Goal: Task Accomplishment & Management: Manage account settings

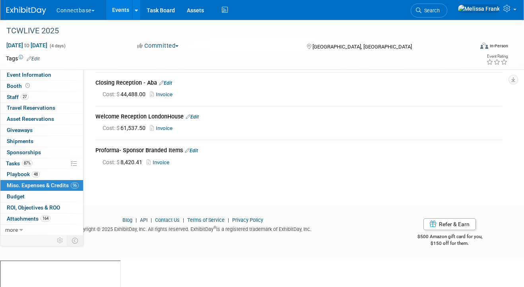
click at [124, 13] on link "Events" at bounding box center [120, 10] width 29 height 20
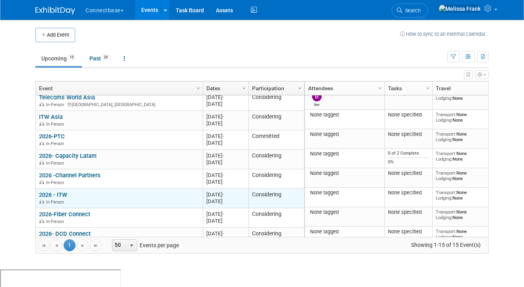
scroll to position [213, 0]
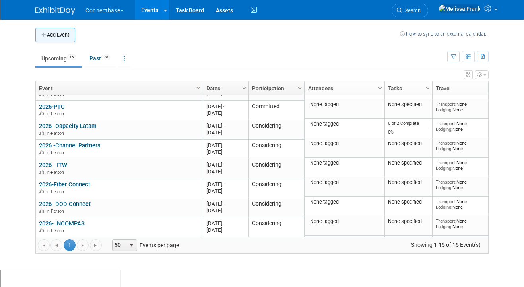
click at [63, 34] on button "Add Event" at bounding box center [55, 35] width 40 height 14
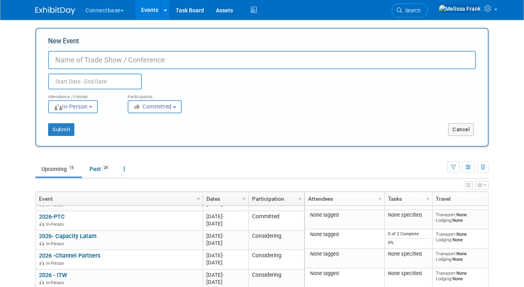
click at [112, 60] on input "New Event" at bounding box center [262, 60] width 428 height 18
paste input "CCT Global 2026: 23 - 25 June 2026, Dublin"
drag, startPoint x: 170, startPoint y: 62, endPoint x: 93, endPoint y: 60, distance: 77.2
click at [93, 60] on input "CCT Global 2026: 23 - 25 June 2026, Dublin" at bounding box center [262, 60] width 428 height 18
type input "CCT Global Dublin"
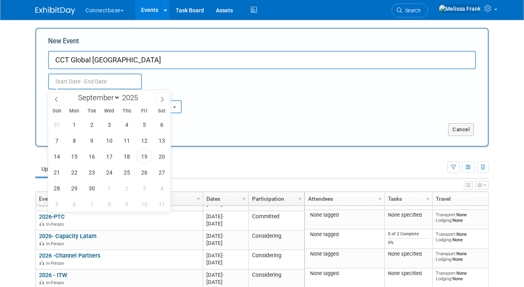
click at [89, 78] on input "text" at bounding box center [95, 82] width 94 height 16
click at [99, 97] on select "January February March April May June July August September October November De…" at bounding box center [97, 98] width 46 height 10
click at [144, 96] on span at bounding box center [141, 95] width 6 height 5
type input "2026"
click at [101, 99] on select "January February March April May June July August September October November De…" at bounding box center [97, 98] width 46 height 10
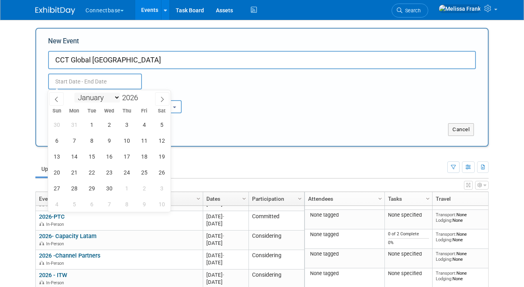
select select "5"
click at [74, 93] on select "January February March April May June July August September October November De…" at bounding box center [97, 98] width 46 height 10
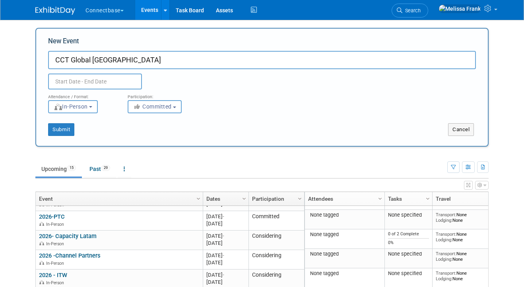
click at [190, 60] on input "CCT Global Dublin" at bounding box center [262, 60] width 428 height 18
paste input "CCT Global 2026: 23 - 25 June 2026, Dublin"
drag, startPoint x: 262, startPoint y: 62, endPoint x: 116, endPoint y: 59, distance: 146.0
click at [116, 59] on input "CCT Global Dublin CCT Global 2026: 23 - 25 June 2026, Dublin" at bounding box center [262, 60] width 428 height 18
type input "CCT Global Dublin"
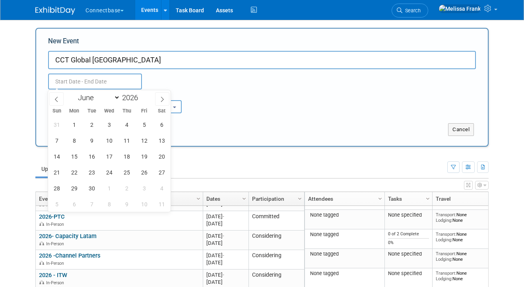
click at [86, 84] on input "text" at bounding box center [95, 82] width 94 height 16
click at [91, 179] on span "23" at bounding box center [92, 173] width 16 height 16
click at [122, 176] on span "25" at bounding box center [127, 173] width 16 height 16
type input "Jun 23, 2026 to Jun 25, 2026"
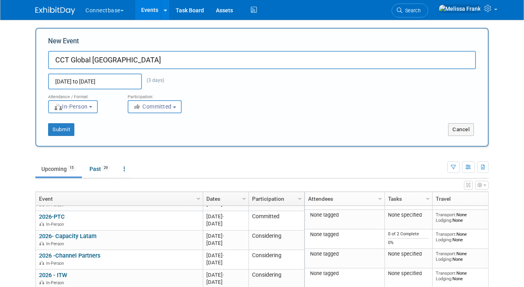
click at [257, 56] on input "CCT Global Dublin" at bounding box center [262, 60] width 428 height 18
paste input "CCT Global 2026: 23 - 25 June 2026, Dublin"
drag, startPoint x: 267, startPoint y: 59, endPoint x: 92, endPoint y: 61, distance: 175.4
click at [92, 61] on input "CCT Global 2026: 23 - 25 June 2026, DublinCCT Global Dublin" at bounding box center [262, 60] width 428 height 18
type input "CCT Global"
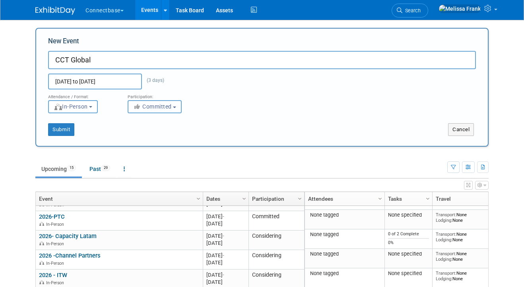
click at [150, 110] on button "Committed" at bounding box center [155, 106] width 54 height 13
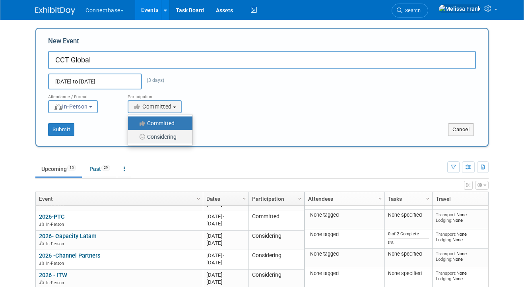
click at [150, 136] on label "Considering" at bounding box center [158, 137] width 52 height 10
click at [135, 136] on input "Considering" at bounding box center [132, 136] width 5 height 5
select select "2"
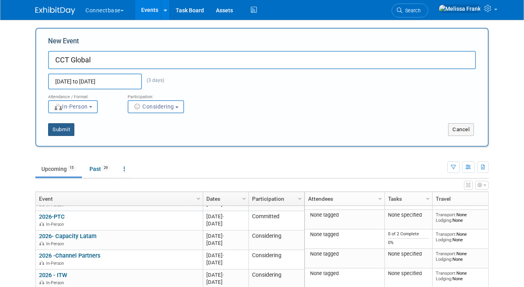
click at [72, 128] on button "Submit" at bounding box center [61, 129] width 26 height 13
type input "CCT Global"
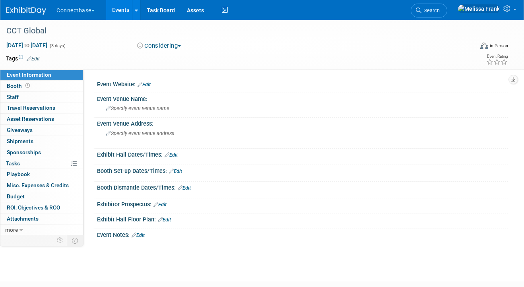
click at [148, 82] on link "Edit" at bounding box center [144, 85] width 13 height 6
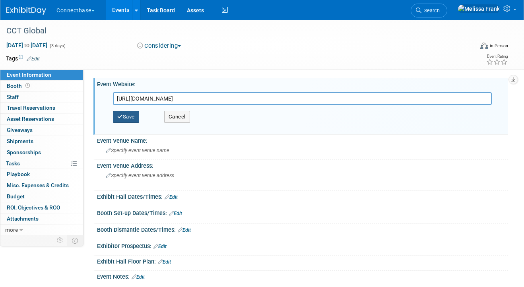
type input "https://www.cctevents.net/dublin"
click at [132, 116] on button "Save" at bounding box center [126, 117] width 26 height 12
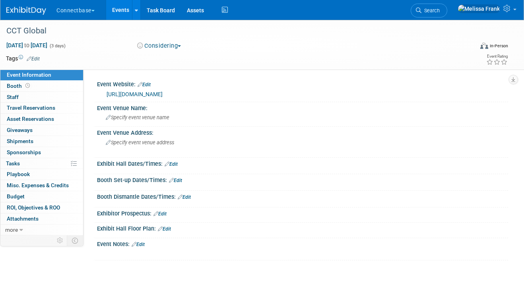
click at [124, 6] on link "Events" at bounding box center [120, 10] width 29 height 20
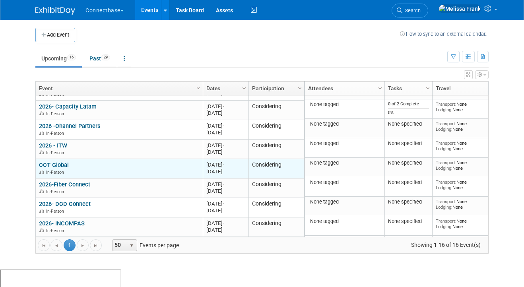
click at [60, 165] on link "CCT Global" at bounding box center [54, 164] width 30 height 7
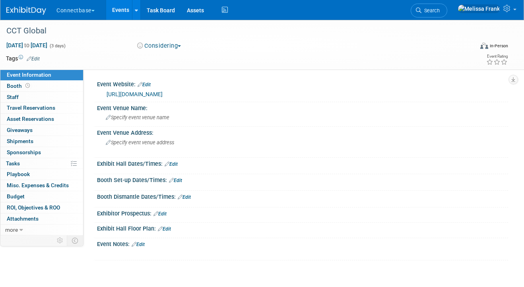
click at [35, 59] on link "Edit" at bounding box center [33, 59] width 13 height 6
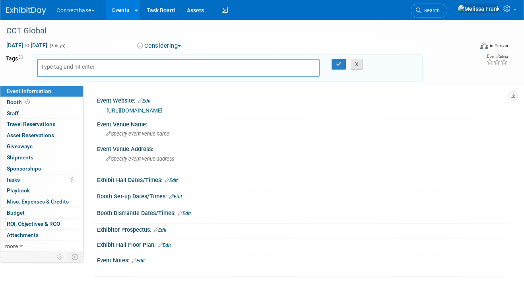
click at [354, 64] on button "X" at bounding box center [357, 64] width 12 height 11
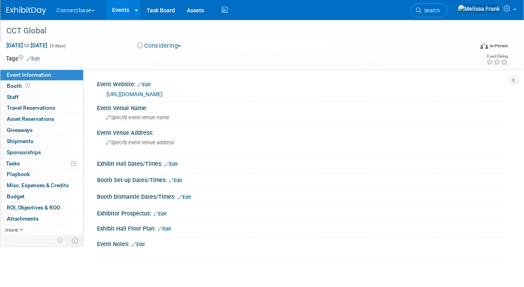
click at [35, 32] on div "CCT Global" at bounding box center [235, 31] width 462 height 14
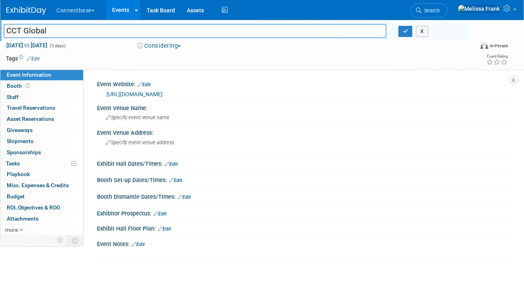
click at [7, 33] on input "CCT Global" at bounding box center [195, 31] width 383 height 14
type input "2026 - CCT Global"
click at [404, 31] on icon "button" at bounding box center [406, 31] width 6 height 5
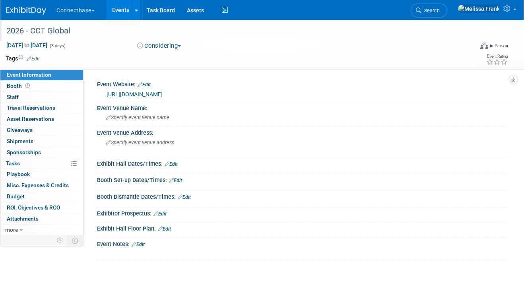
click at [122, 13] on link "Events" at bounding box center [120, 10] width 29 height 20
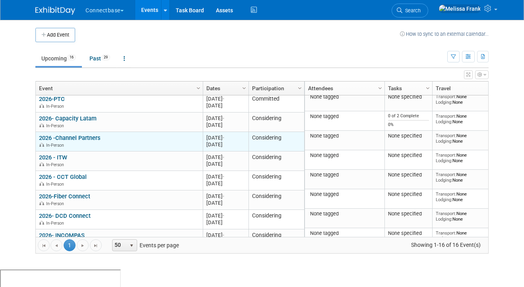
scroll to position [233, 0]
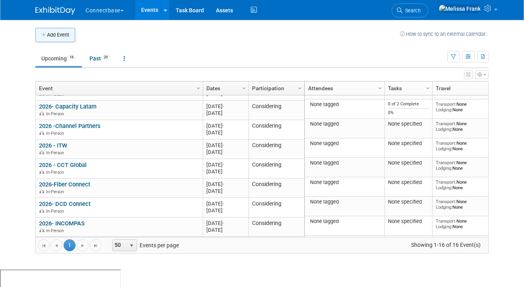
click at [48, 38] on button "Add Event" at bounding box center [55, 35] width 40 height 14
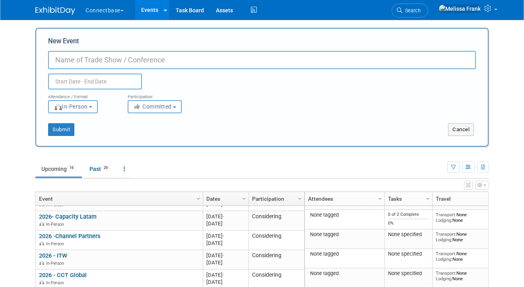
paste input "CCT Africa 2026: [DATE] - [DATE], [GEOGRAPHIC_DATA]"
type input "CCT Africa 2026: [DATE] - [DATE], [GEOGRAPHIC_DATA]"
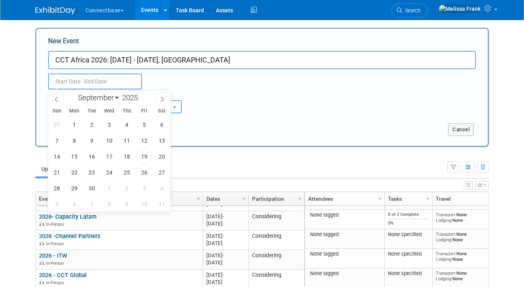
click at [85, 82] on input "text" at bounding box center [95, 82] width 94 height 16
click at [135, 101] on input "2025" at bounding box center [132, 97] width 24 height 9
click at [143, 99] on span at bounding box center [141, 100] width 6 height 5
click at [142, 95] on span at bounding box center [141, 95] width 6 height 5
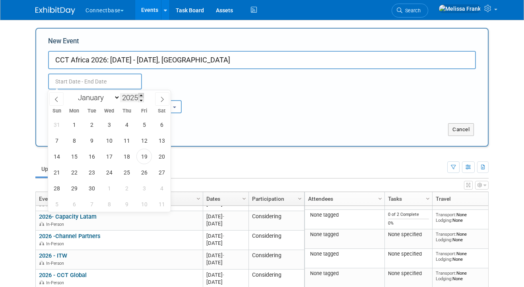
type input "2026"
click at [85, 96] on select "January February March April May June July August September October November De…" at bounding box center [97, 98] width 46 height 10
select select "6"
click at [74, 93] on select "January February March April May June July August September October November De…" at bounding box center [97, 98] width 46 height 10
click at [76, 157] on span "13" at bounding box center [74, 157] width 16 height 16
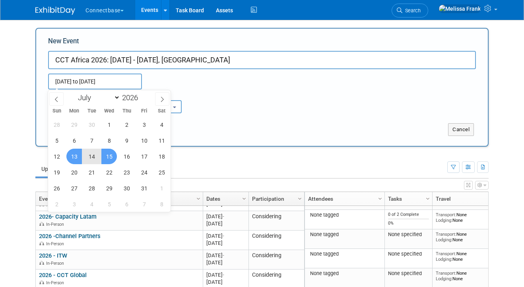
click at [108, 155] on span "15" at bounding box center [109, 157] width 16 height 16
type input "Jul 13, 2026 to Jul 15, 2026"
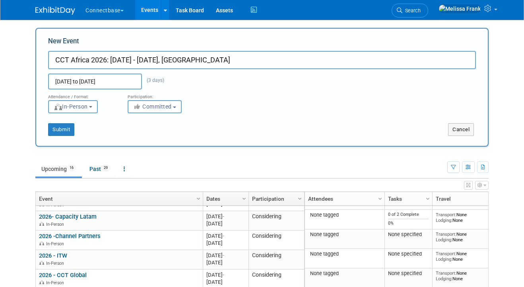
drag, startPoint x: 204, startPoint y: 64, endPoint x: 93, endPoint y: 58, distance: 111.5
click at [92, 58] on input "CCT Africa 2026: 13 - 15 July 2026, Mauritius" at bounding box center [262, 60] width 428 height 18
click at [55, 59] on input "CCT Africa" at bounding box center [262, 60] width 428 height 18
type input "2026- CCT [GEOGRAPHIC_DATA]"
click at [152, 110] on button "Committed" at bounding box center [155, 106] width 54 height 13
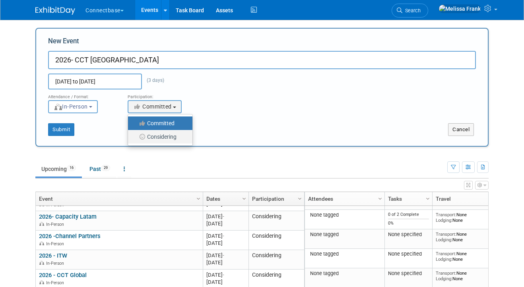
click at [152, 135] on label "Considering" at bounding box center [158, 137] width 52 height 10
click at [135, 135] on input "Considering" at bounding box center [132, 136] width 5 height 5
select select "2"
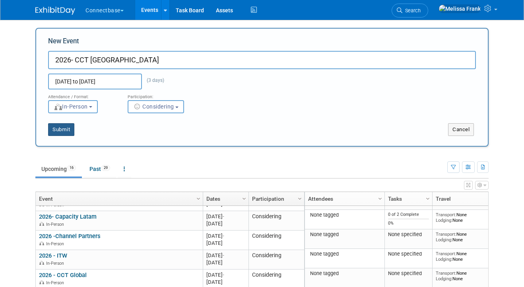
click at [64, 128] on button "Submit" at bounding box center [61, 129] width 26 height 13
type input "2026- CCT [GEOGRAPHIC_DATA]"
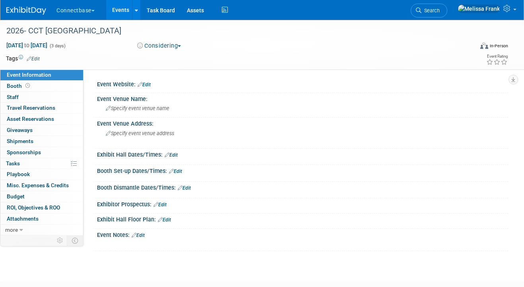
click at [141, 86] on icon at bounding box center [140, 84] width 5 height 5
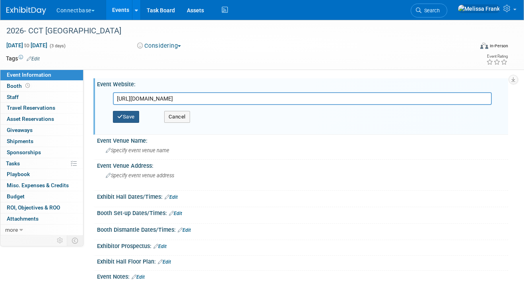
type input "[URL][DOMAIN_NAME]"
click at [128, 116] on button "Save" at bounding box center [126, 117] width 26 height 12
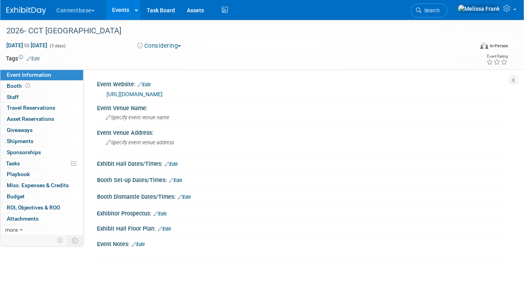
click at [118, 8] on link "Events" at bounding box center [120, 10] width 29 height 20
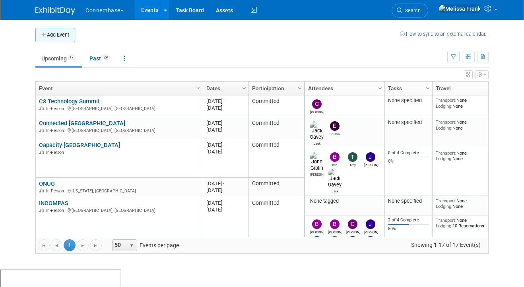
click at [63, 36] on button "Add Event" at bounding box center [55, 35] width 40 height 14
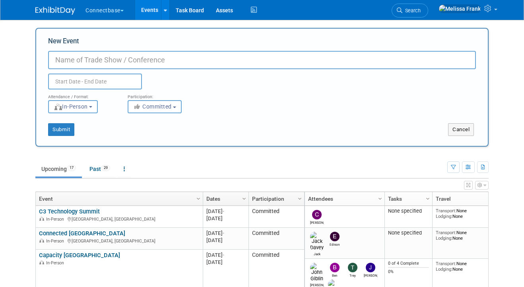
paste input "CCT Latam 2026: 16 - 18 November 2026, Dominican Republic"
type input "CCT Latam 2026: 16 - 18 November 2026, Dominican Republic"
click at [73, 83] on input "text" at bounding box center [95, 82] width 94 height 16
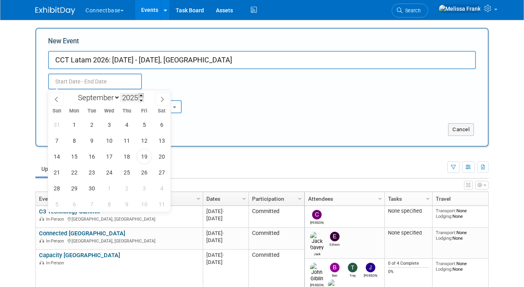
click at [142, 95] on span at bounding box center [141, 95] width 6 height 5
type input "2026"
click at [91, 101] on select "January February March April May June July August September October November De…" at bounding box center [97, 98] width 46 height 10
select select "10"
click at [74, 93] on select "January February March April May June July August September October November De…" at bounding box center [97, 98] width 46 height 10
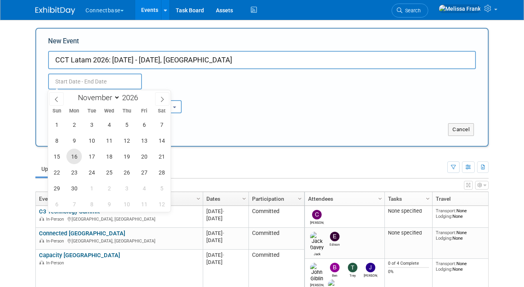
click at [78, 159] on span "16" at bounding box center [74, 157] width 16 height 16
click at [109, 157] on span "18" at bounding box center [109, 157] width 16 height 16
type input "Nov 16, 2026 to Nov 18, 2026"
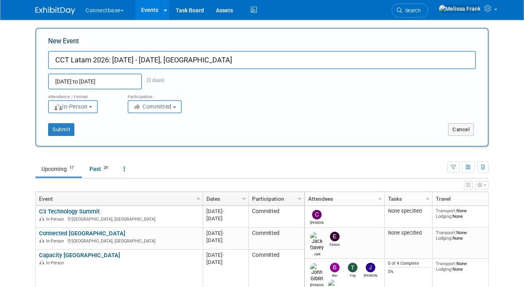
click at [272, 85] on div "Nov 16, 2026 to Nov 18, 2026 (3 days) Duplicate Event Warning" at bounding box center [262, 79] width 440 height 20
click at [166, 105] on span "Committed" at bounding box center [152, 106] width 39 height 6
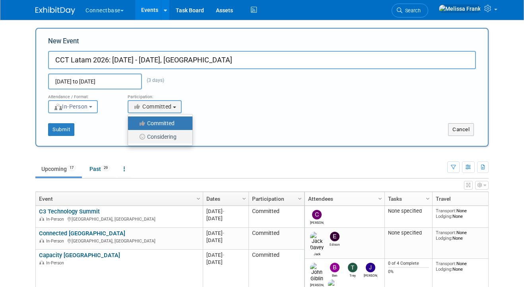
click at [157, 133] on label "Considering" at bounding box center [158, 137] width 52 height 10
click at [135, 134] on input "Considering" at bounding box center [132, 136] width 5 height 5
select select "2"
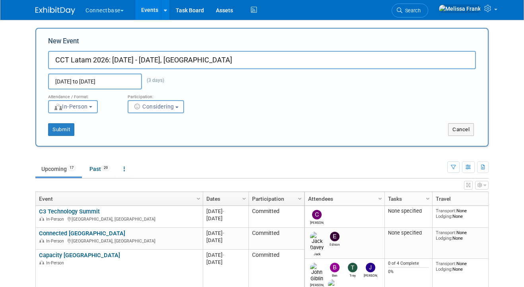
click at [263, 58] on input "CCT Latam 2026: 16 - 18 November 2026, Dominican Republic" at bounding box center [262, 60] width 428 height 18
drag, startPoint x: 268, startPoint y: 60, endPoint x: 110, endPoint y: 60, distance: 158.7
click at [110, 60] on input "CCT Latam 2026: 16 - 18 November 2026, Dominican Republic" at bounding box center [262, 60] width 428 height 18
click at [59, 61] on input "CCT Latam" at bounding box center [262, 60] width 428 height 18
click at [65, 131] on button "Submit" at bounding box center [61, 129] width 26 height 13
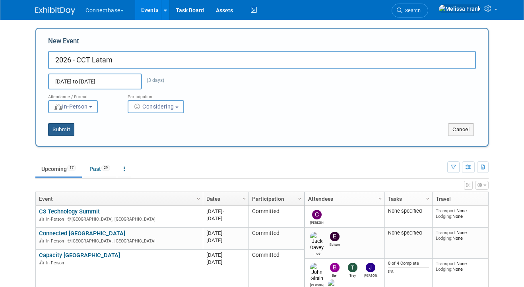
type input "2026 - CCT Latam"
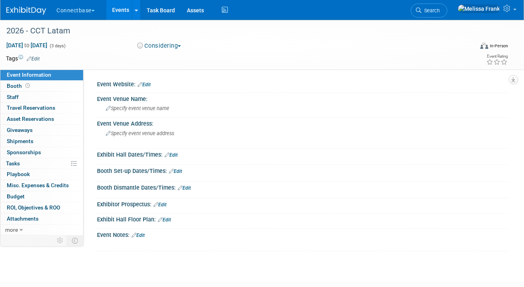
click at [124, 7] on link "Events" at bounding box center [120, 10] width 29 height 20
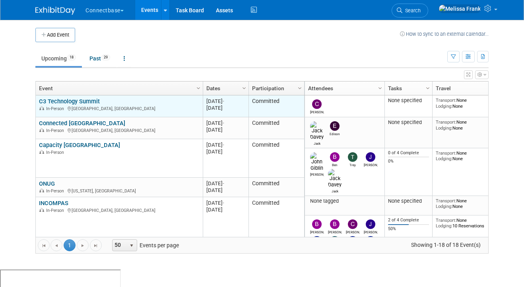
click at [69, 102] on link "C3 Technology Summit" at bounding box center [69, 101] width 61 height 7
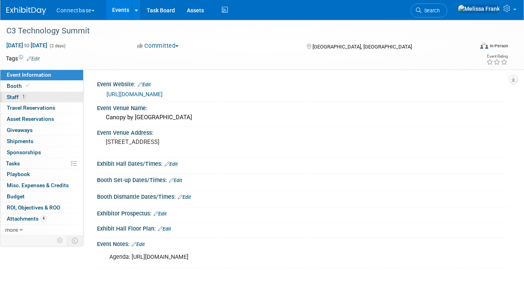
click at [35, 95] on link "1 Staff 1" at bounding box center [41, 97] width 83 height 11
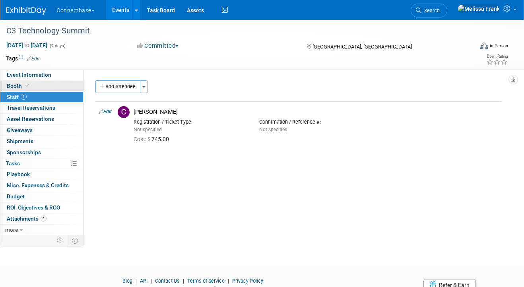
click at [35, 86] on link "Booth" at bounding box center [41, 86] width 83 height 11
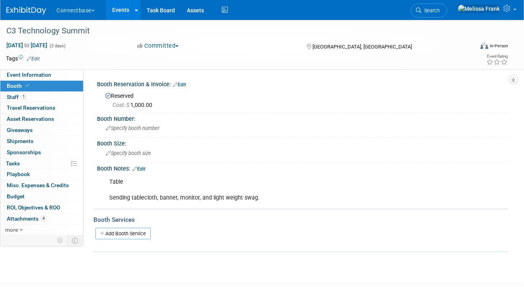
click at [183, 83] on link "Edit" at bounding box center [179, 85] width 13 height 6
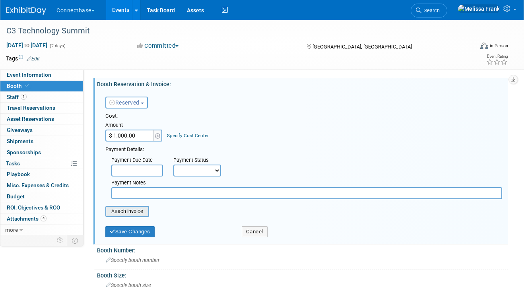
click at [126, 209] on input "file" at bounding box center [101, 212] width 95 height 10
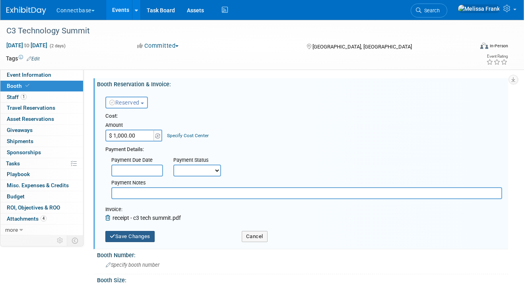
click at [137, 234] on button "Save Changes" at bounding box center [129, 236] width 49 height 11
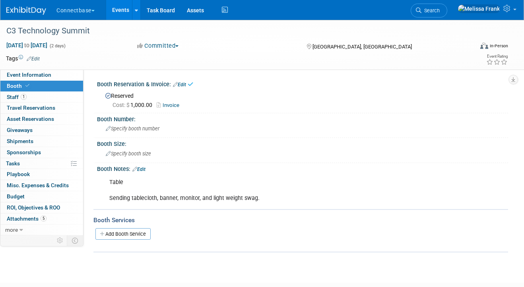
click at [43, 94] on link "1 Staff 1" at bounding box center [41, 97] width 83 height 11
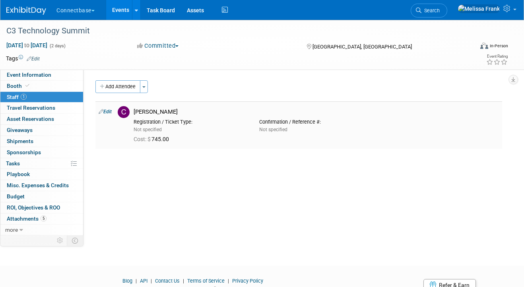
click at [101, 109] on icon at bounding box center [101, 111] width 5 height 8
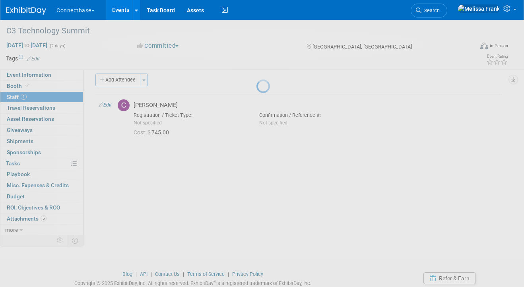
select select "b38f507e-09f0-4a55-85a7-1174d1d3de37"
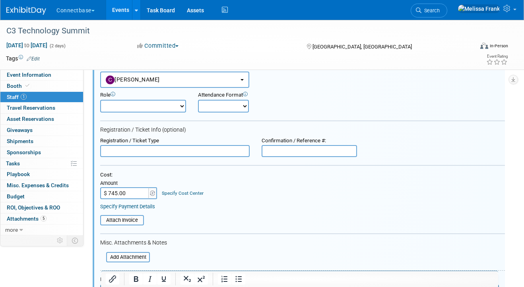
scroll to position [68, 0]
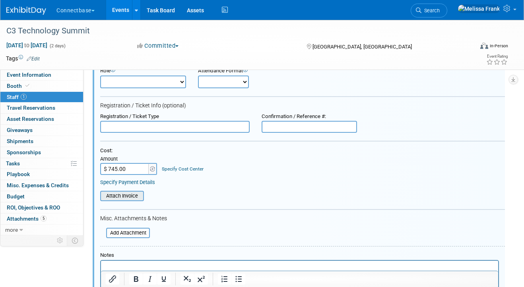
click at [123, 194] on input "file" at bounding box center [96, 196] width 95 height 9
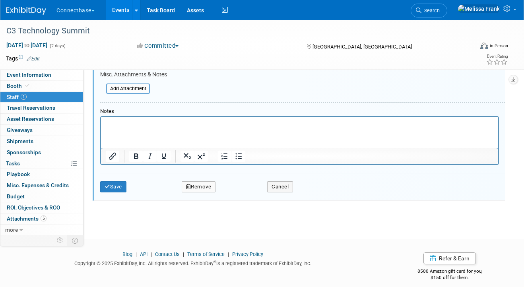
scroll to position [223, 0]
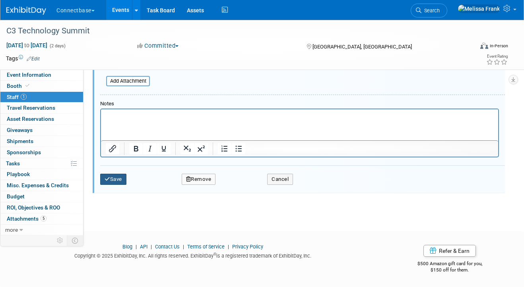
click at [118, 180] on button "Save" at bounding box center [113, 179] width 26 height 11
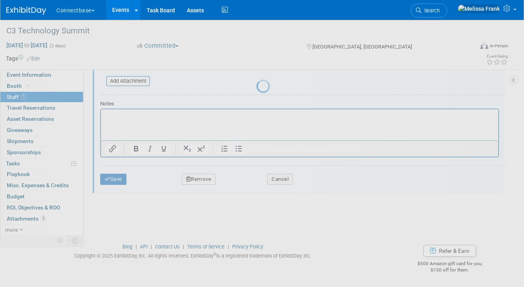
scroll to position [34, 0]
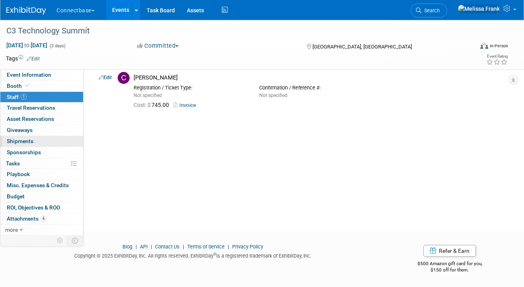
click at [23, 141] on span "Shipments 0" at bounding box center [20, 141] width 27 height 6
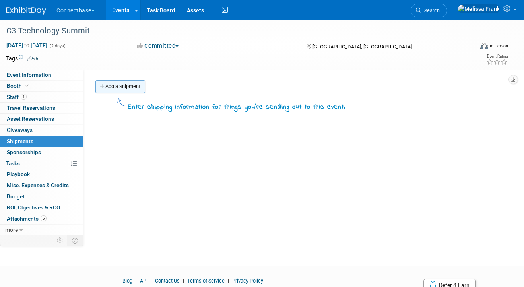
click at [124, 87] on link "Add a Shipment" at bounding box center [120, 86] width 50 height 13
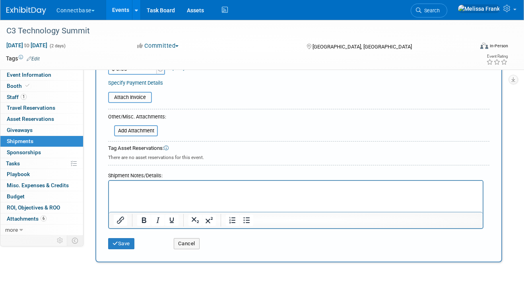
scroll to position [193, 0]
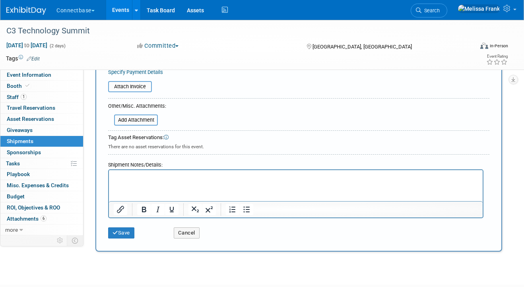
type input "Swag"
click at [138, 181] on html at bounding box center [296, 175] width 374 height 11
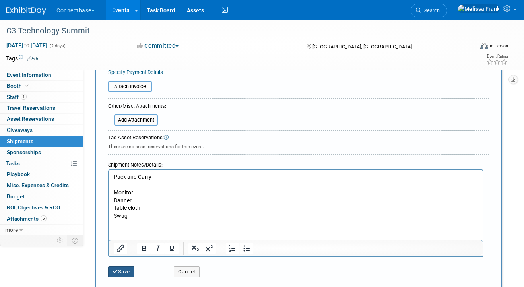
click at [122, 272] on button "Save" at bounding box center [121, 271] width 26 height 11
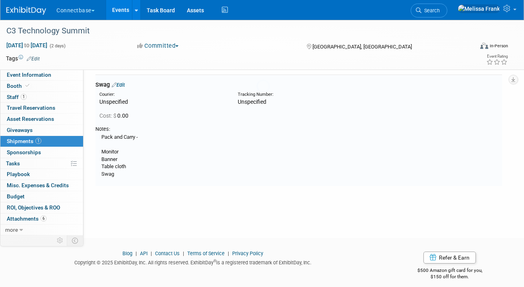
scroll to position [17, 0]
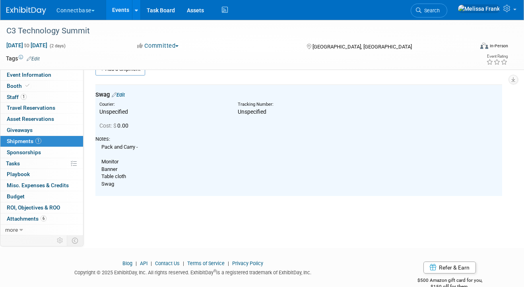
click at [126, 9] on link "Events" at bounding box center [120, 10] width 29 height 20
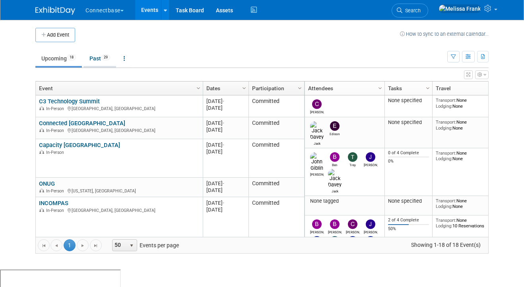
click at [102, 62] on link "Past 29" at bounding box center [100, 58] width 33 height 15
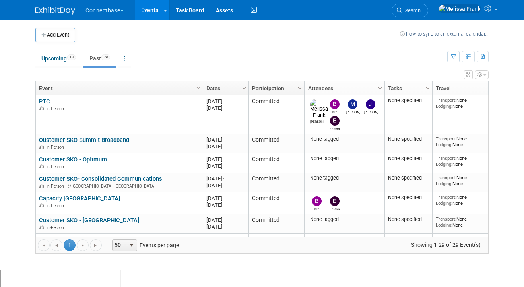
click at [217, 86] on link "Dates" at bounding box center [224, 89] width 37 height 14
click at [231, 91] on link "Dates" at bounding box center [224, 89] width 37 height 14
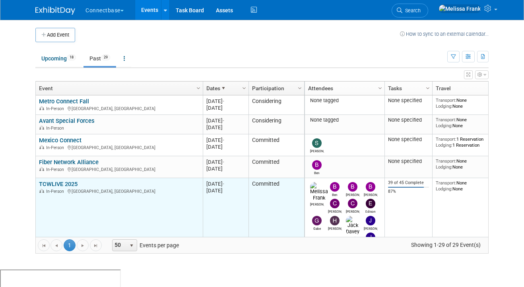
click at [57, 184] on link "TCWLIVE 2025" at bounding box center [58, 184] width 39 height 7
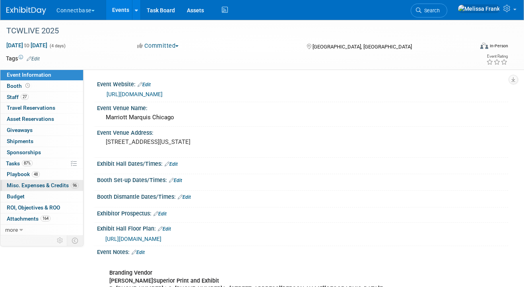
click at [39, 184] on span "Misc. Expenses & Credits 96" at bounding box center [43, 185] width 72 height 6
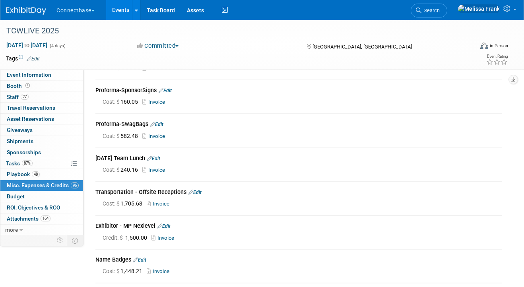
scroll to position [8945, 0]
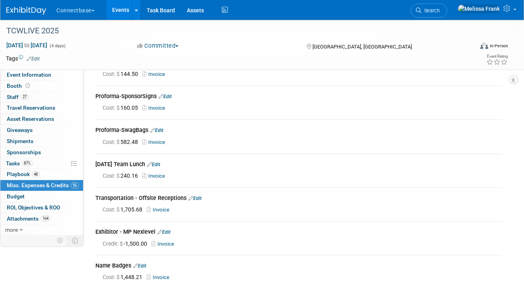
click at [126, 15] on link "Events" at bounding box center [120, 10] width 29 height 20
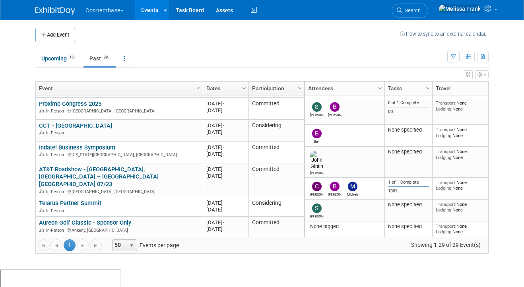
scroll to position [397, 0]
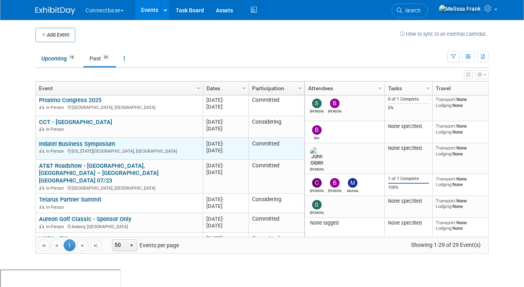
click at [75, 143] on link "Indatel Business Symposium" at bounding box center [77, 143] width 76 height 7
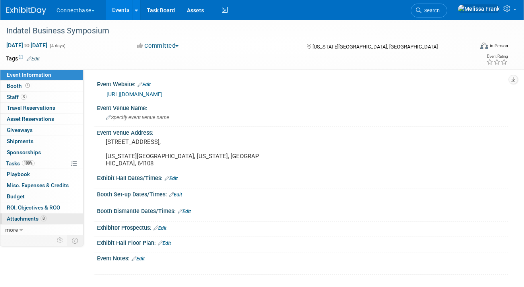
click at [39, 221] on span "Attachments 8" at bounding box center [27, 219] width 40 height 6
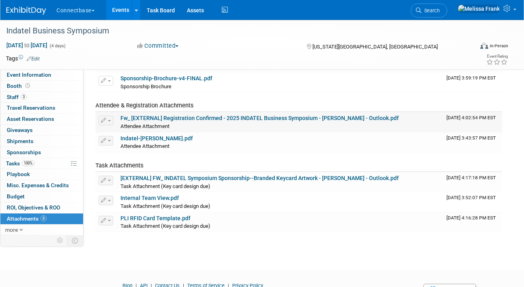
scroll to position [111, 0]
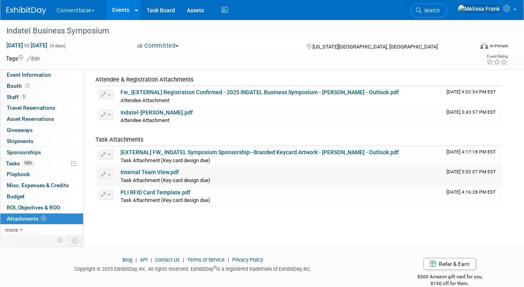
click at [154, 174] on link "Internal Team View.pdf" at bounding box center [149, 172] width 58 height 6
click at [128, 11] on link "Events" at bounding box center [120, 10] width 29 height 20
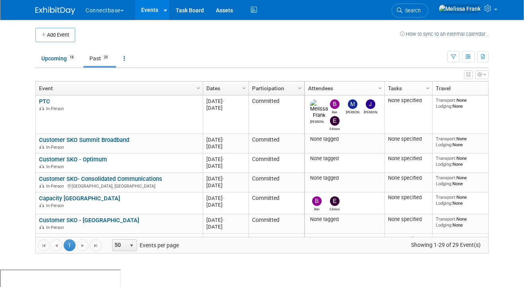
click at [227, 84] on link "Dates" at bounding box center [224, 89] width 37 height 14
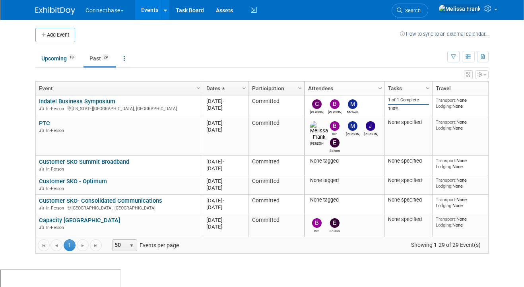
click at [206, 87] on link "Dates" at bounding box center [224, 89] width 37 height 14
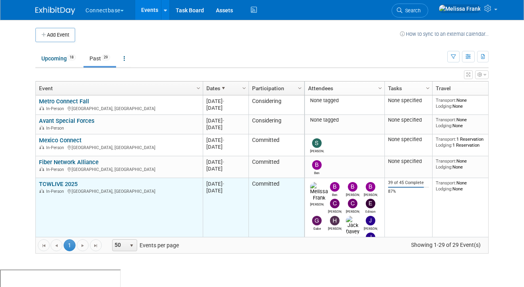
click at [58, 184] on link "TCWLIVE 2025" at bounding box center [58, 184] width 39 height 7
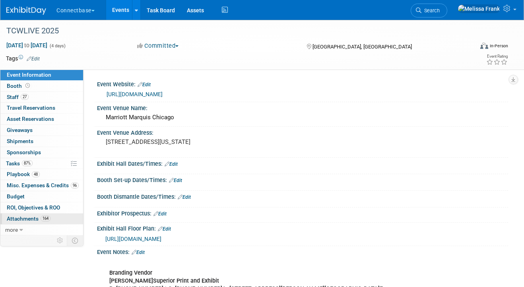
click at [30, 218] on span "Attachments 164" at bounding box center [29, 219] width 44 height 6
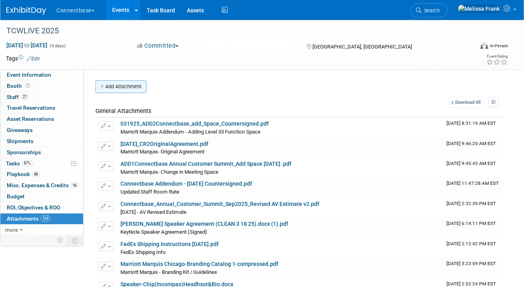
click at [119, 87] on button "Add Attachment" at bounding box center [120, 86] width 51 height 13
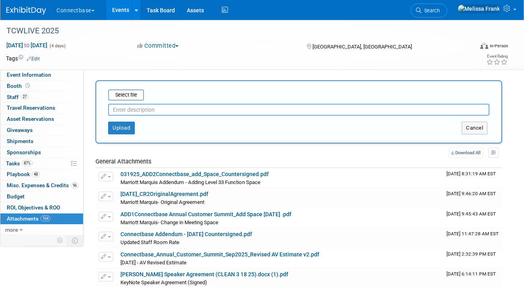
click at [177, 112] on input "text" at bounding box center [298, 110] width 381 height 12
type input "Post Event Report"
click at [128, 92] on input "file" at bounding box center [96, 95] width 95 height 10
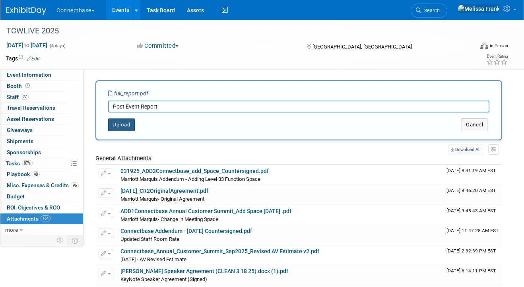
click at [128, 122] on button "Upload" at bounding box center [121, 125] width 27 height 13
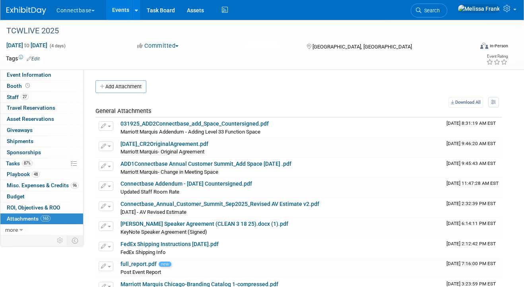
click at [125, 12] on link "Events" at bounding box center [120, 10] width 29 height 20
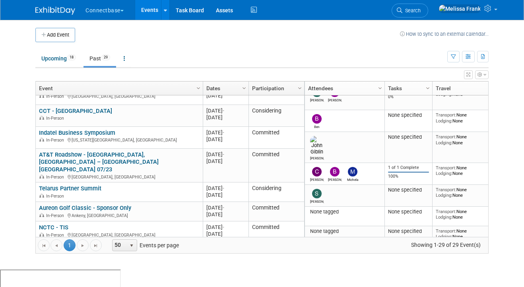
scroll to position [630, 0]
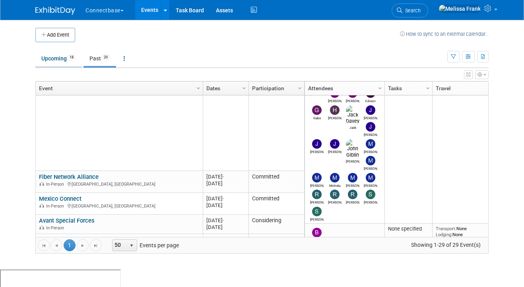
click at [70, 60] on link "Upcoming 18" at bounding box center [58, 58] width 47 height 15
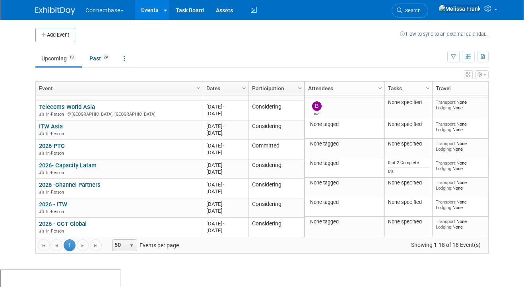
scroll to position [156, 0]
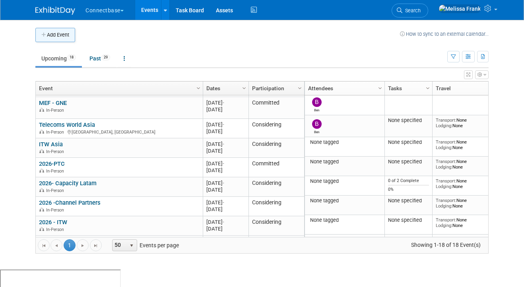
click at [57, 35] on button "Add Event" at bounding box center [55, 35] width 40 height 14
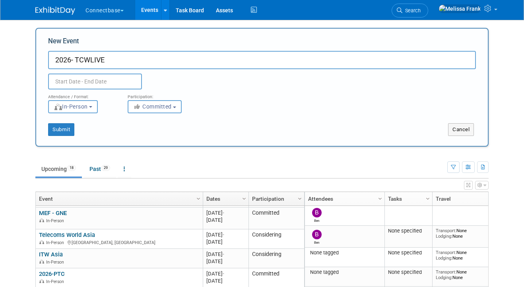
type input "2026- TCWLIVE"
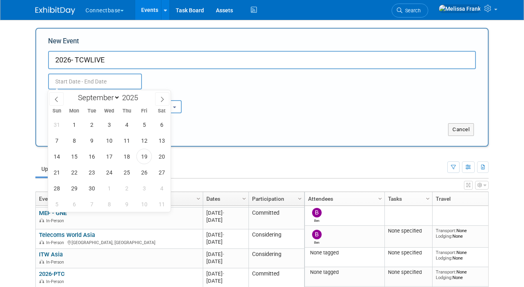
click at [101, 78] on input "text" at bounding box center [95, 82] width 94 height 16
click at [76, 130] on span "1" at bounding box center [74, 125] width 16 height 16
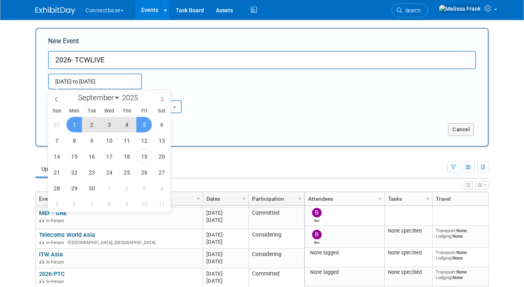
click at [148, 125] on span "5" at bounding box center [144, 125] width 16 height 16
type input "[DATE] to [DATE]"
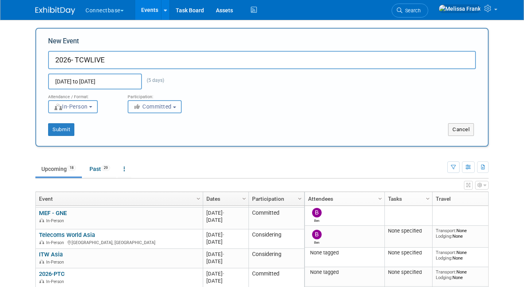
click at [144, 107] on span "Committed" at bounding box center [152, 106] width 39 height 6
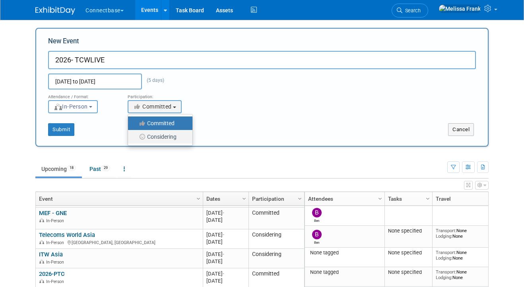
click at [144, 137] on icon at bounding box center [142, 137] width 9 height 6
click at [135, 137] on input "Considering" at bounding box center [132, 136] width 5 height 5
select select "2"
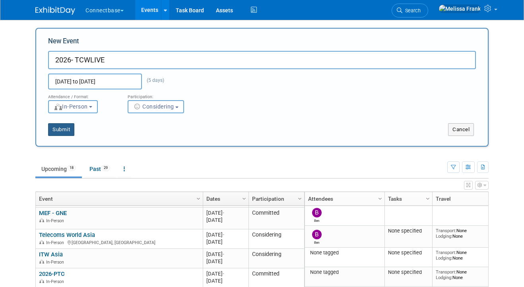
click at [58, 130] on button "Submit" at bounding box center [61, 129] width 26 height 13
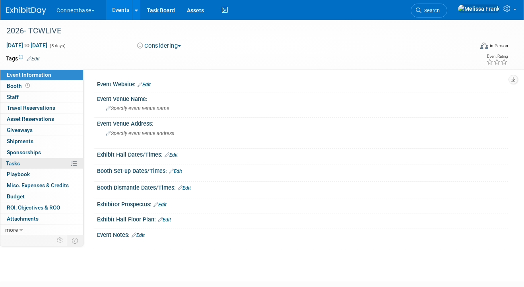
click at [21, 164] on link "0% Tasks 0%" at bounding box center [41, 163] width 83 height 11
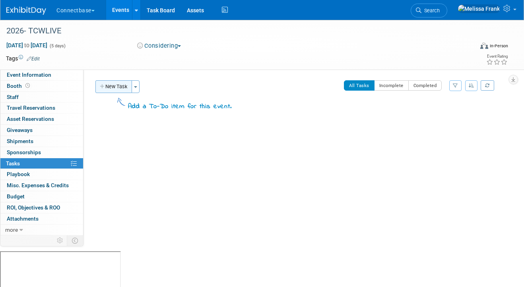
click at [110, 89] on button "New Task" at bounding box center [113, 86] width 37 height 13
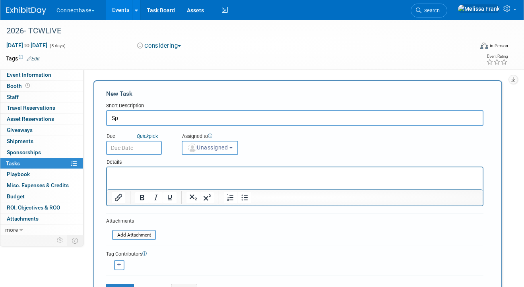
type input "S"
drag, startPoint x: 158, startPoint y: 117, endPoint x: 130, endPoint y: 118, distance: 28.2
click at [130, 118] on input "2026 - Speakers" at bounding box center [294, 118] width 377 height 16
type input "2026 - Call For Speakers Template"
click at [138, 179] on html at bounding box center [295, 172] width 376 height 11
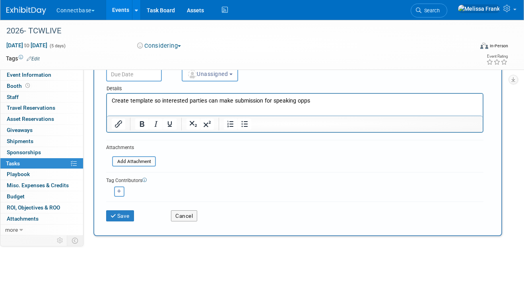
scroll to position [94, 0]
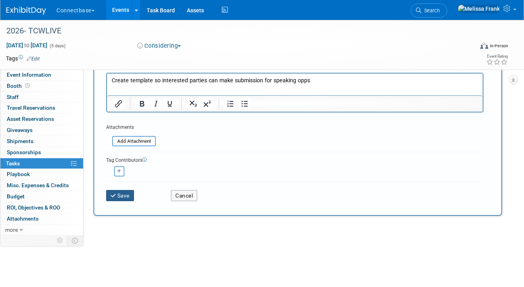
click at [124, 198] on button "Save" at bounding box center [120, 195] width 28 height 11
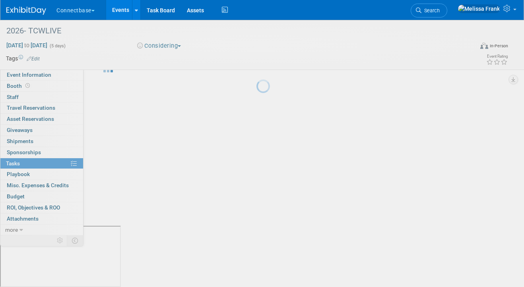
scroll to position [0, 0]
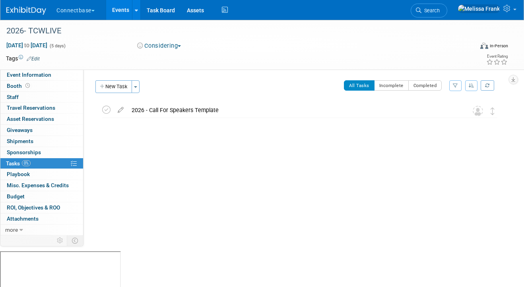
click at [119, 8] on link "Events" at bounding box center [120, 10] width 29 height 20
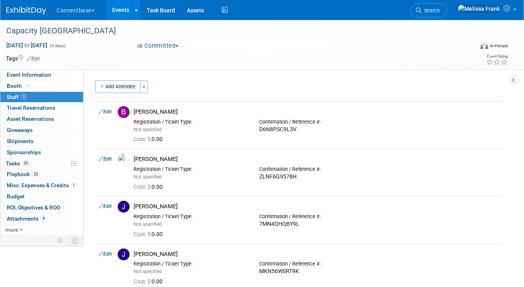
click at [128, 16] on link "Events" at bounding box center [120, 10] width 29 height 20
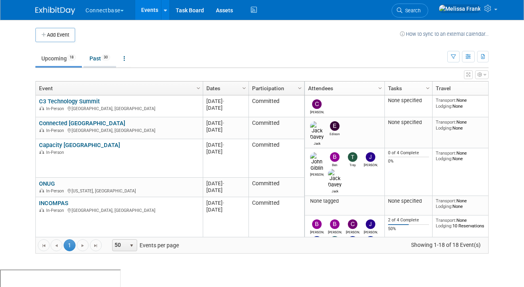
click at [94, 57] on link "Past 30" at bounding box center [100, 58] width 33 height 15
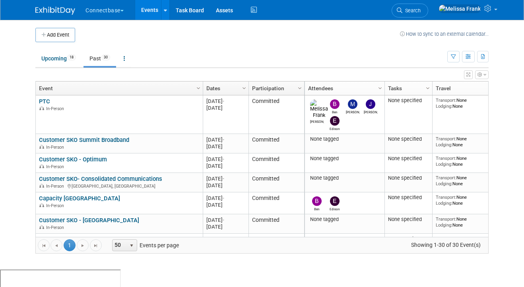
click at [220, 88] on link "Dates" at bounding box center [224, 89] width 37 height 14
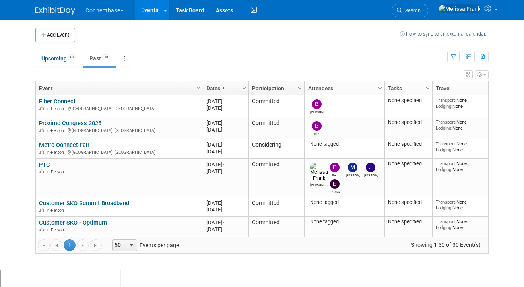
click at [214, 91] on link "Dates" at bounding box center [224, 89] width 37 height 14
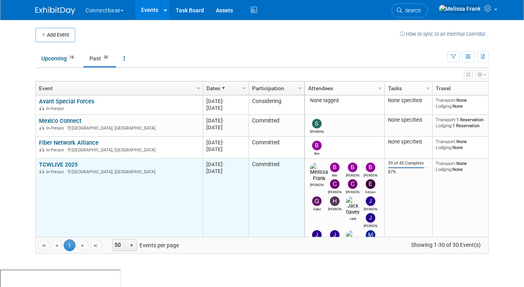
click at [62, 166] on link "TCWLIVE 2025" at bounding box center [58, 164] width 39 height 7
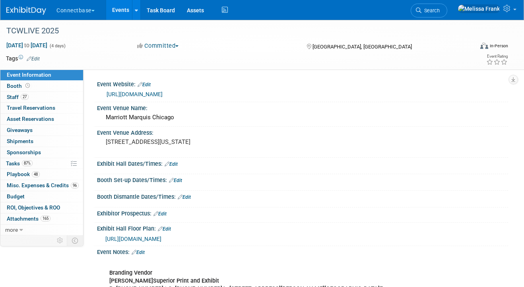
scroll to position [107, 0]
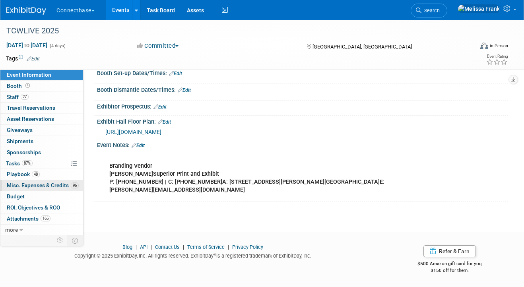
click at [39, 182] on link "96 Misc. Expenses & Credits 96" at bounding box center [41, 185] width 83 height 11
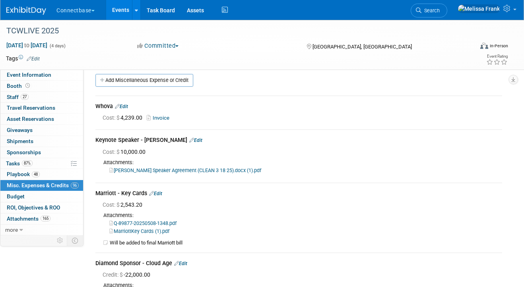
scroll to position [0, 0]
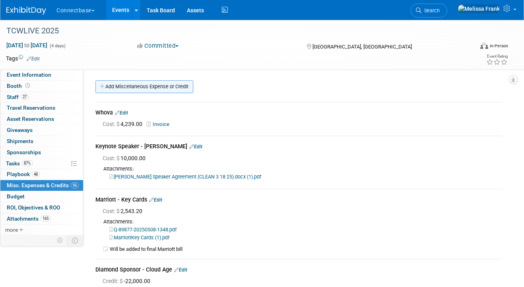
click at [134, 85] on link "Add Miscellaneous Expense or Credit" at bounding box center [144, 86] width 98 height 13
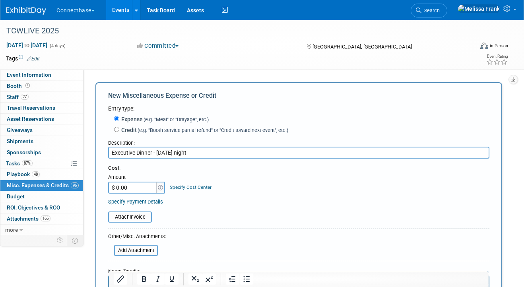
scroll to position [84, 0]
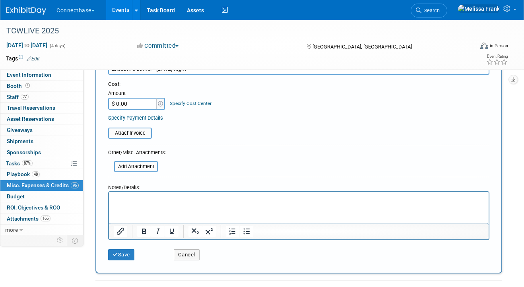
type input "Executive Dinner - [DATE] night"
click at [141, 203] on html at bounding box center [299, 197] width 380 height 11
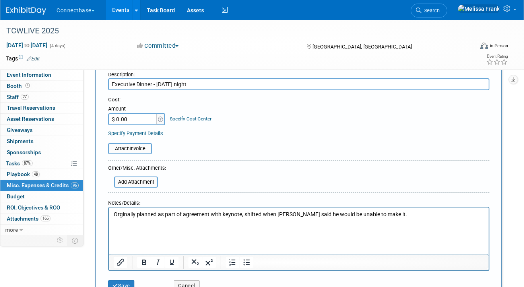
scroll to position [59, 0]
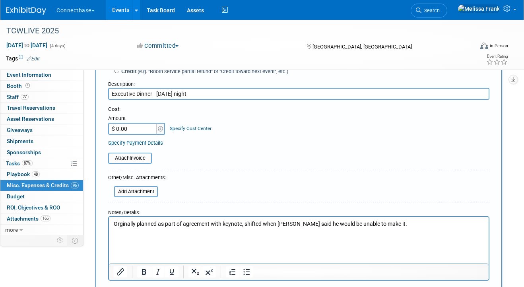
click at [128, 131] on input "$ 0.00" at bounding box center [133, 129] width 50 height 12
type input "$ 3,456.76"
click at [130, 159] on input "file" at bounding box center [103, 158] width 95 height 10
click at [135, 162] on input "file" at bounding box center [103, 158] width 95 height 10
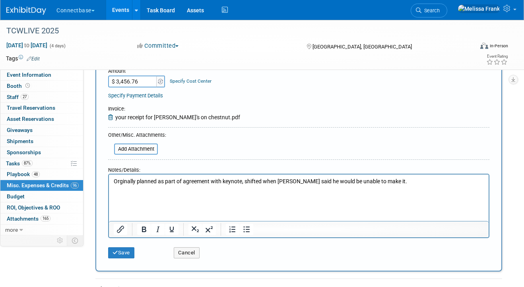
scroll to position [107, 0]
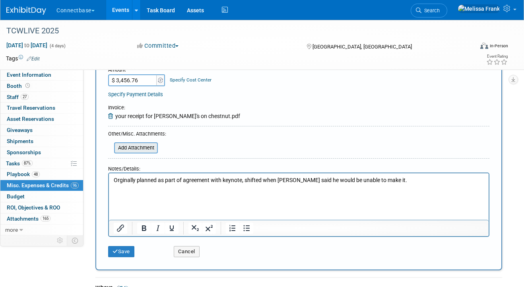
click at [142, 147] on input "file" at bounding box center [109, 148] width 95 height 10
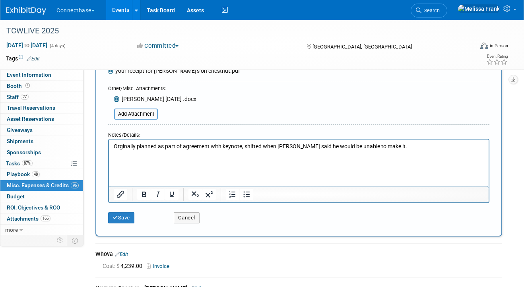
scroll to position [160, 0]
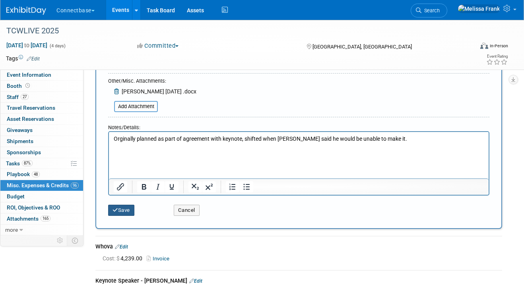
click at [121, 211] on button "Save" at bounding box center [121, 210] width 26 height 11
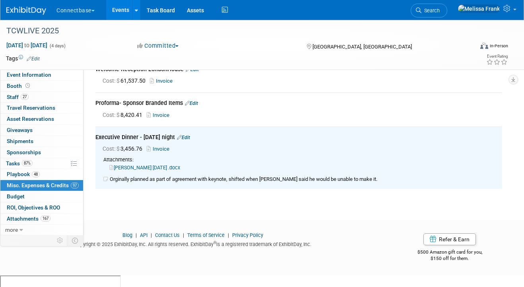
scroll to position [9238, 0]
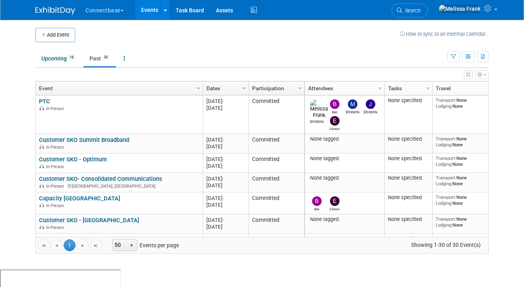
click at [230, 84] on link "Dates" at bounding box center [224, 89] width 37 height 14
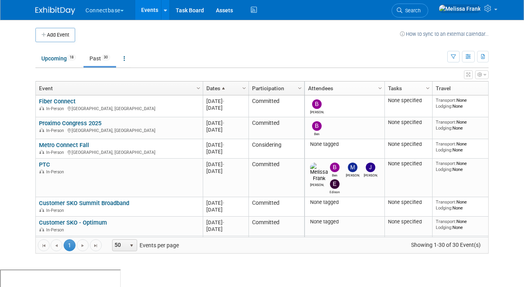
click at [218, 86] on link "Dates" at bounding box center [224, 89] width 37 height 14
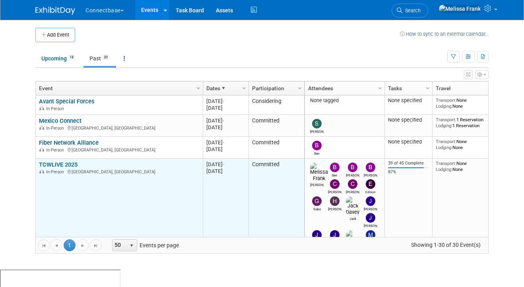
click at [57, 165] on link "TCWLIVE 2025" at bounding box center [58, 164] width 39 height 7
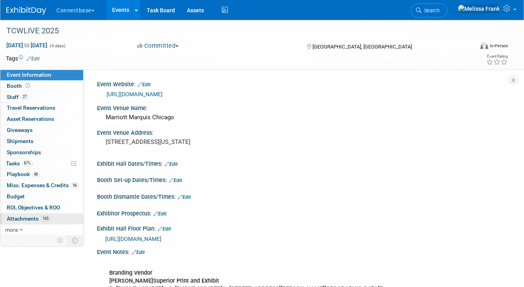
click at [29, 216] on span "Attachments 165" at bounding box center [29, 219] width 44 height 6
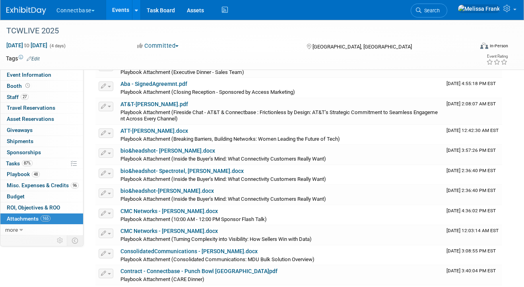
scroll to position [969, 0]
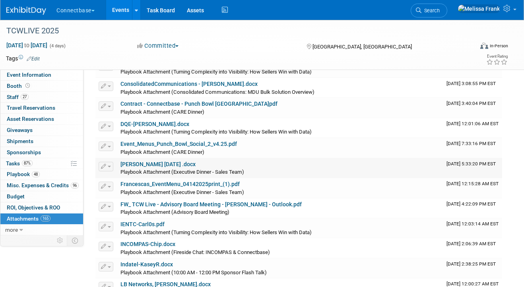
click at [153, 165] on link "Francesca Tuesday .docx" at bounding box center [157, 164] width 75 height 6
click at [128, 5] on link "Events" at bounding box center [120, 10] width 29 height 20
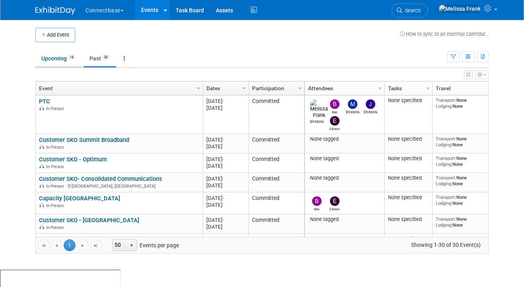
click at [70, 63] on link "Upcoming 18" at bounding box center [58, 58] width 47 height 15
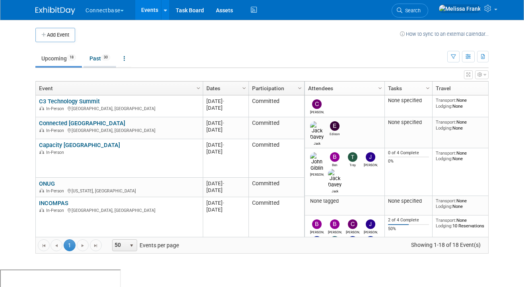
click at [97, 56] on link "Past 30" at bounding box center [100, 58] width 33 height 15
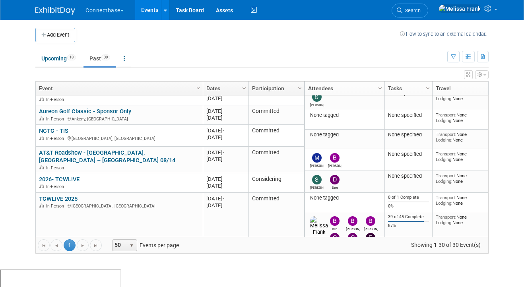
scroll to position [499, 0]
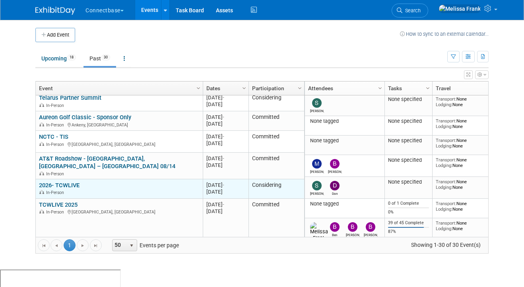
click at [49, 182] on link "2026- TCWLIVE" at bounding box center [59, 185] width 41 height 7
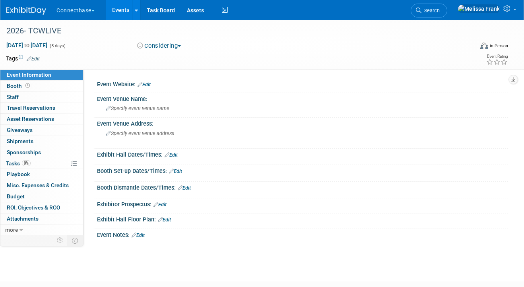
click at [36, 59] on link "Edit" at bounding box center [33, 59] width 13 height 6
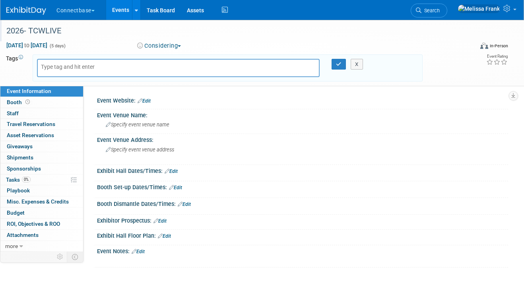
click at [77, 38] on div "2026- TCWLIVE" at bounding box center [235, 31] width 462 height 14
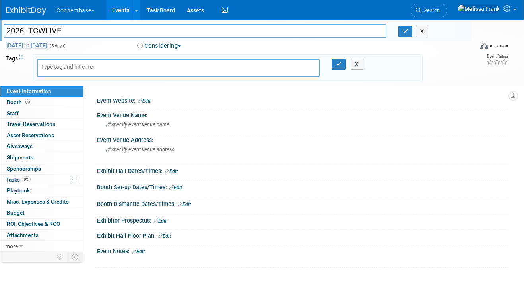
click at [48, 45] on span "Sep 1, 2025 to Sep 5, 2025" at bounding box center [27, 45] width 42 height 7
select select "8"
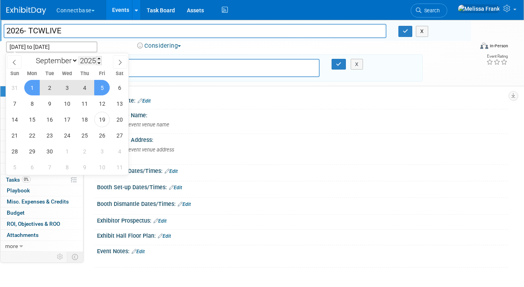
click at [84, 63] on input "2025" at bounding box center [90, 60] width 24 height 9
click at [101, 58] on span at bounding box center [99, 58] width 6 height 5
type input "2026"
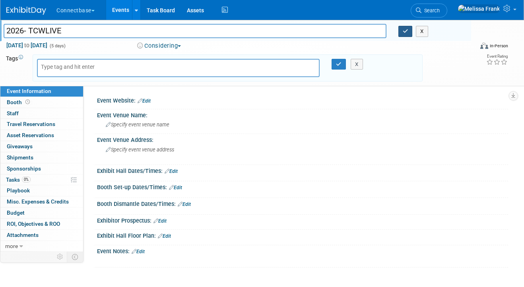
click at [401, 31] on button "button" at bounding box center [405, 31] width 14 height 11
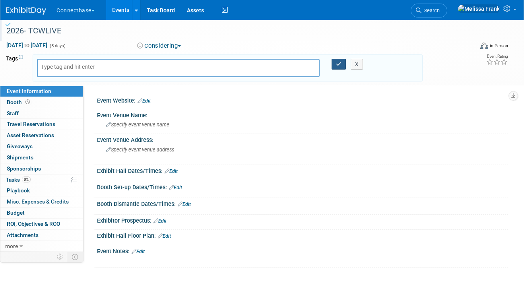
click at [334, 64] on button "button" at bounding box center [339, 64] width 14 height 11
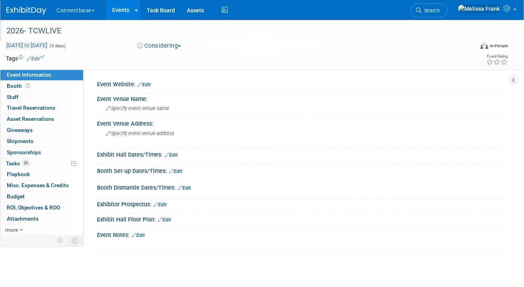
click at [48, 44] on span "Sep 1, 2025 to Sep 5, 2025" at bounding box center [27, 45] width 42 height 7
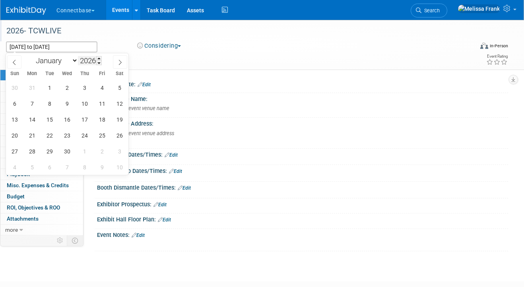
click at [85, 60] on input "2026" at bounding box center [90, 60] width 24 height 9
click at [51, 87] on span "1" at bounding box center [50, 88] width 16 height 16
type input "Sep 1, 2026"
click at [100, 88] on span "4" at bounding box center [102, 88] width 16 height 16
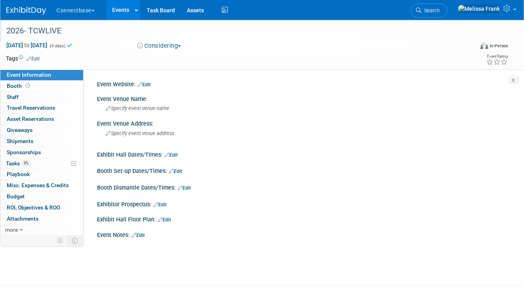
click at [120, 11] on link "Events" at bounding box center [120, 10] width 29 height 20
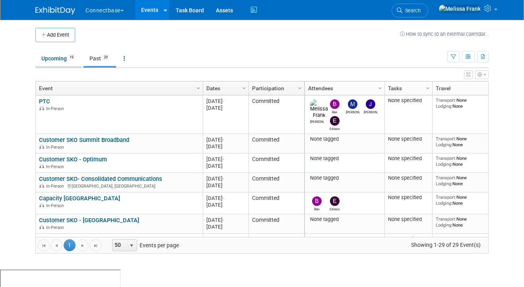
click at [74, 60] on span "19" at bounding box center [71, 57] width 9 height 6
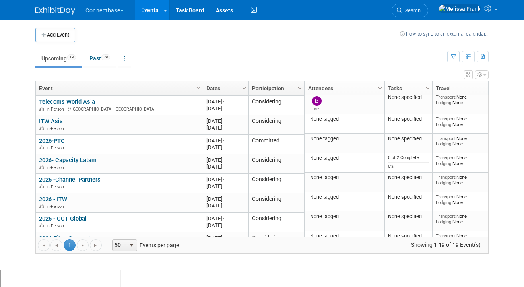
scroll to position [153, 0]
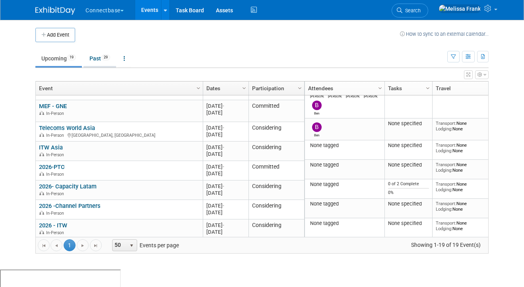
click at [101, 58] on link "Past 29" at bounding box center [100, 58] width 33 height 15
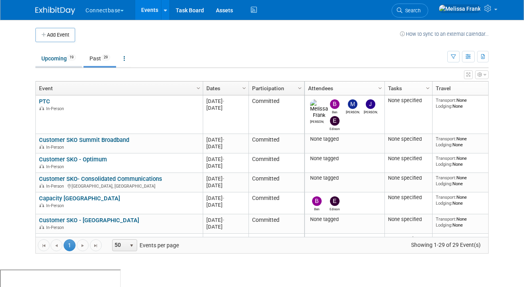
click at [66, 60] on link "Upcoming 19" at bounding box center [58, 58] width 47 height 15
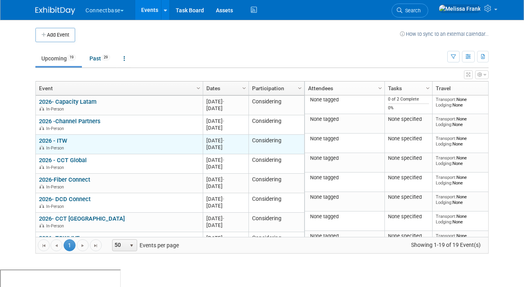
scroll to position [259, 0]
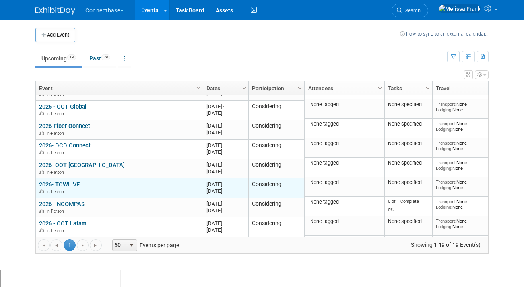
click at [70, 185] on link "2026- TCWLIVE" at bounding box center [59, 184] width 41 height 7
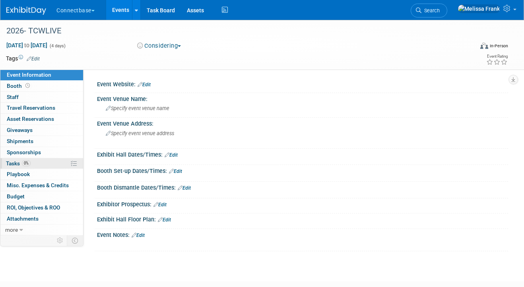
click at [40, 165] on link "0% Tasks 0%" at bounding box center [41, 163] width 83 height 11
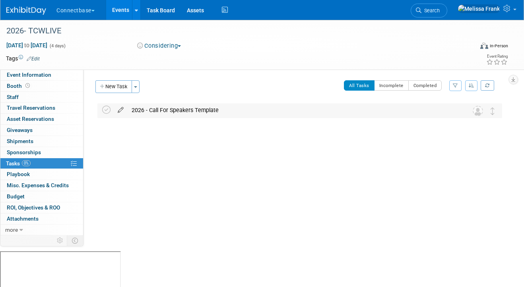
click at [121, 109] on icon at bounding box center [121, 108] width 14 height 10
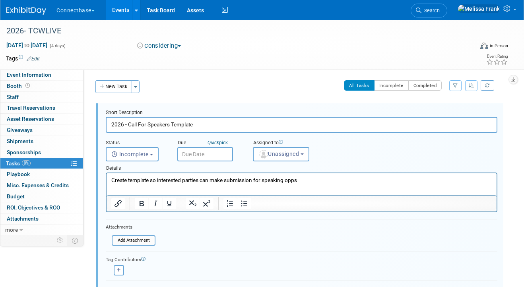
scroll to position [35, 0]
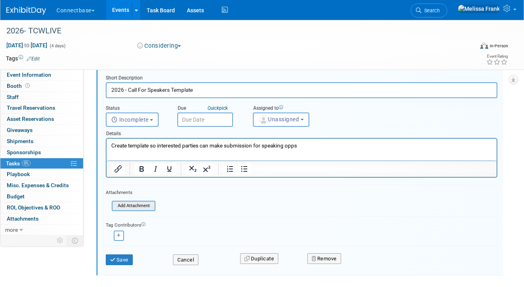
click at [131, 206] on input "file" at bounding box center [114, 206] width 81 height 9
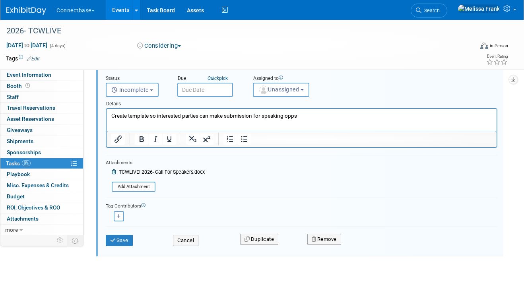
scroll to position [83, 0]
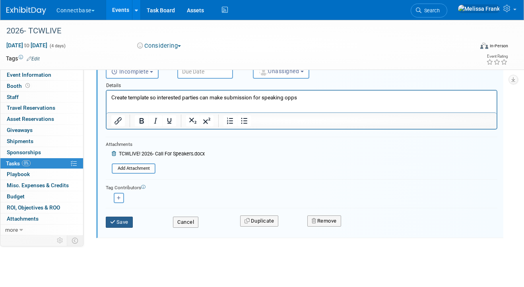
click at [126, 222] on button "Save" at bounding box center [119, 222] width 27 height 11
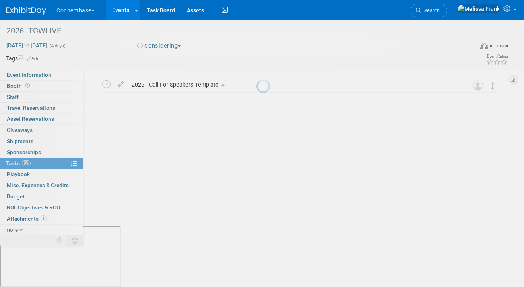
scroll to position [0, 0]
